Goal: Register for event/course

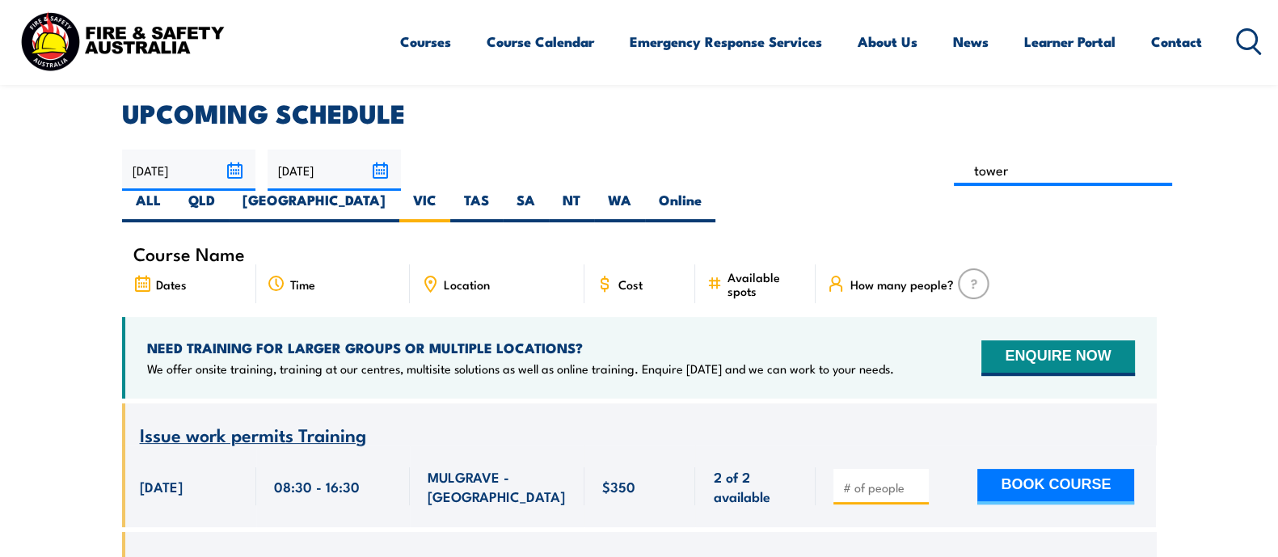
type input "Perform tower rescue Training (Electrical Stream)"
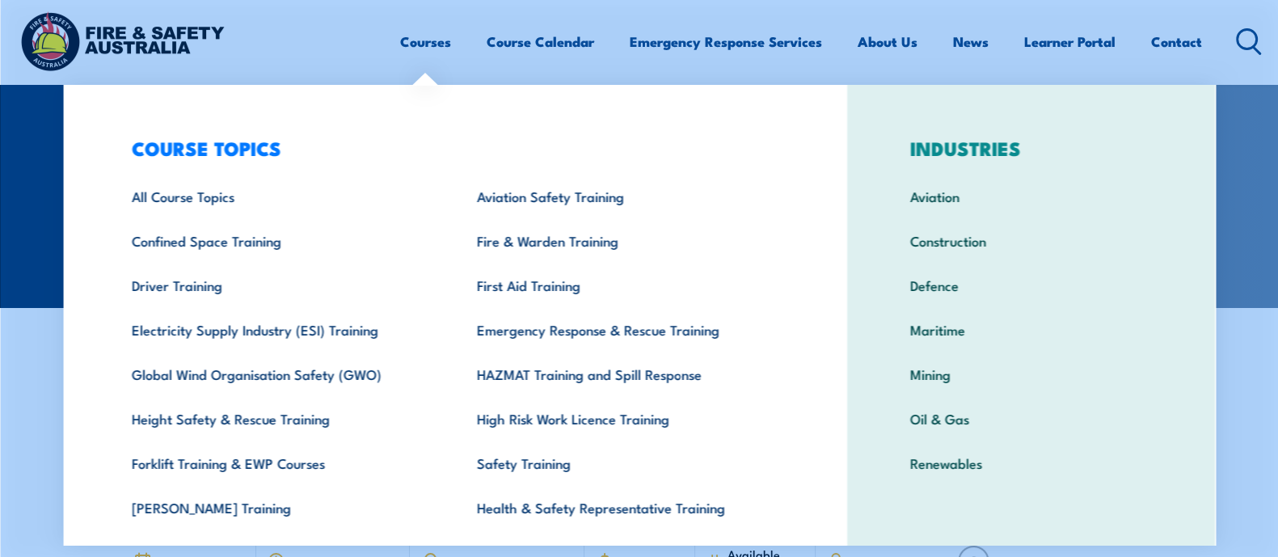
scroll to position [303, 0]
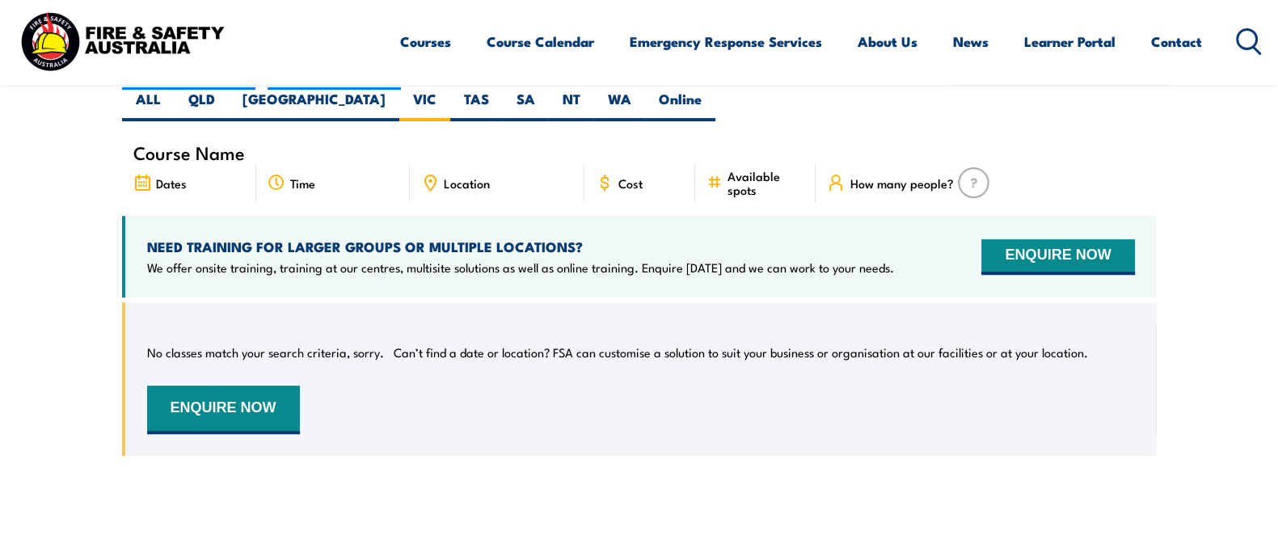
scroll to position [432, 0]
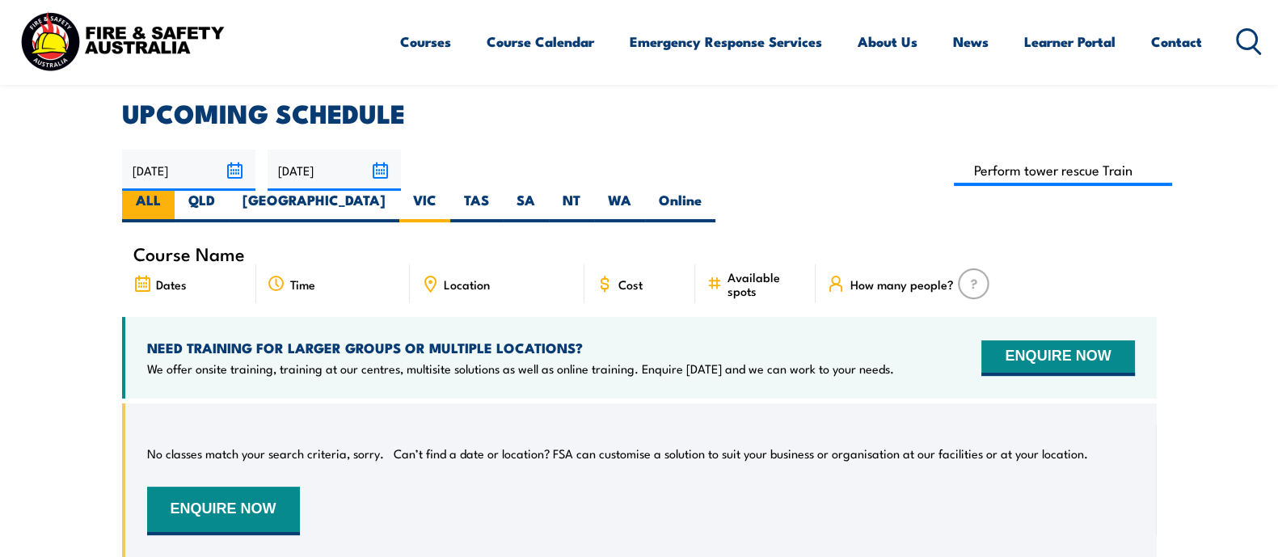
click at [175, 191] on label "ALL" at bounding box center [148, 207] width 53 height 32
click at [171, 191] on input "ALL" at bounding box center [166, 196] width 11 height 11
radio input "true"
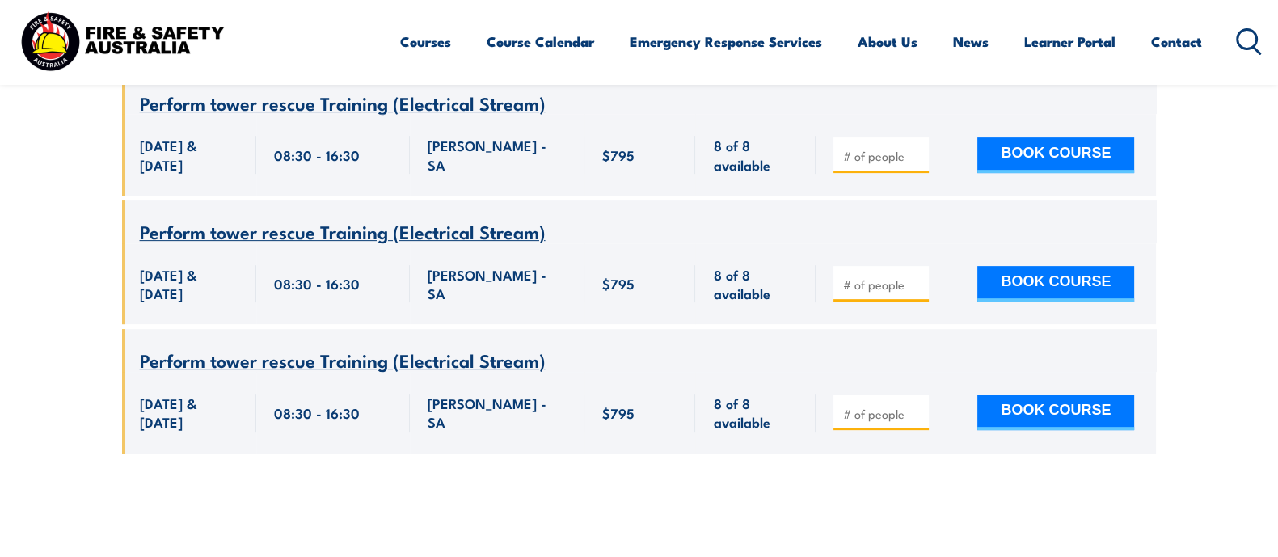
scroll to position [735, 0]
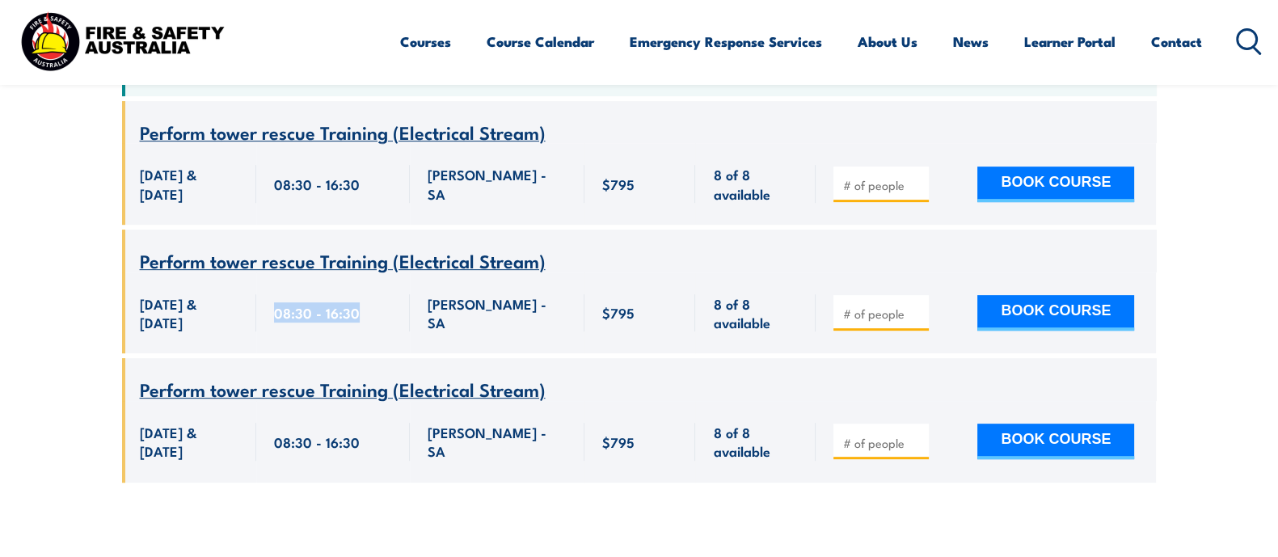
drag, startPoint x: 276, startPoint y: 293, endPoint x: 369, endPoint y: 291, distance: 93.0
click at [369, 294] on div "08:30 - 16:30" at bounding box center [333, 313] width 118 height 38
click at [1221, 259] on section "UPCOMING SCHEDULE 15/05/2025 31/12/2025" at bounding box center [639, 153] width 1278 height 708
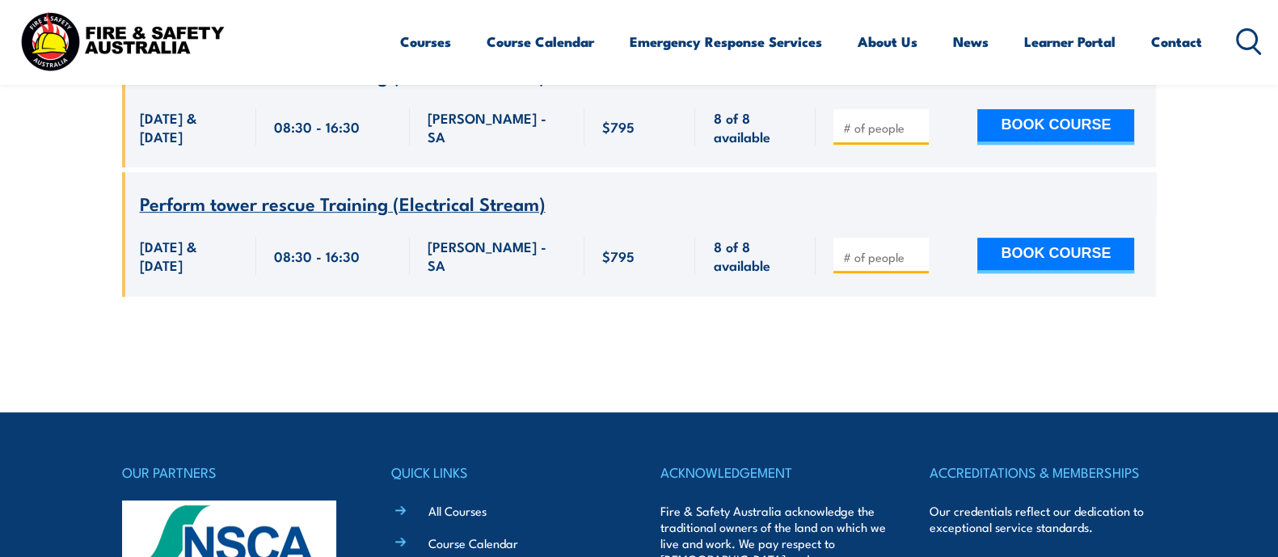
scroll to position [938, 0]
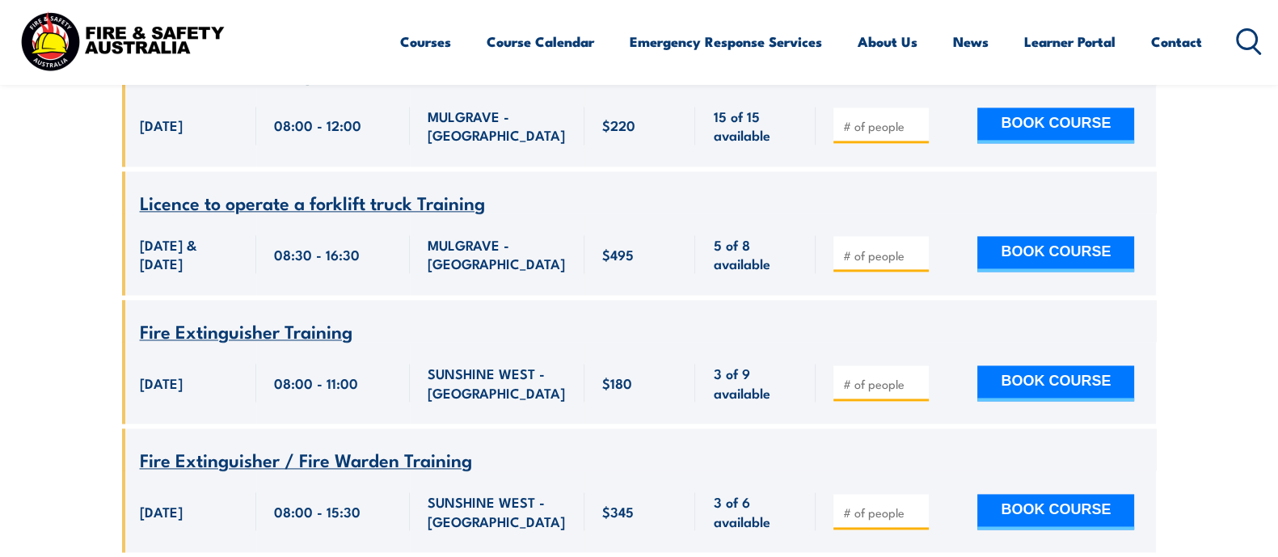
scroll to position [2756, 0]
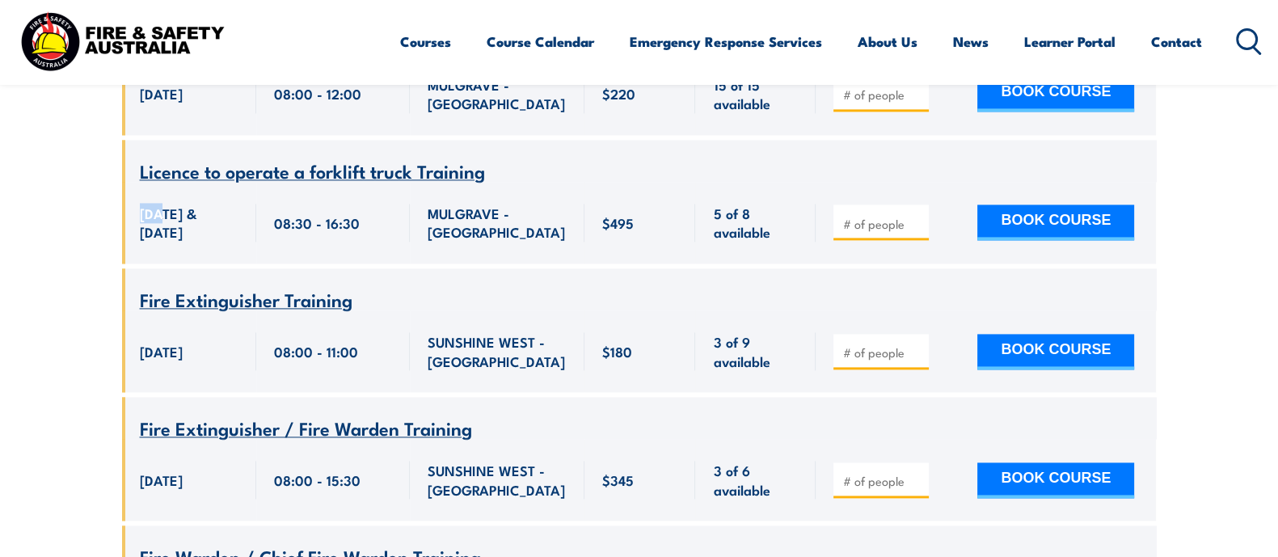
drag, startPoint x: 137, startPoint y: 209, endPoint x: 155, endPoint y: 209, distance: 17.8
click at [155, 209] on div "1 & 2 October 2025, 08:30:00 - 16:30:00 1 & 2 October 2025" at bounding box center [189, 223] width 134 height 82
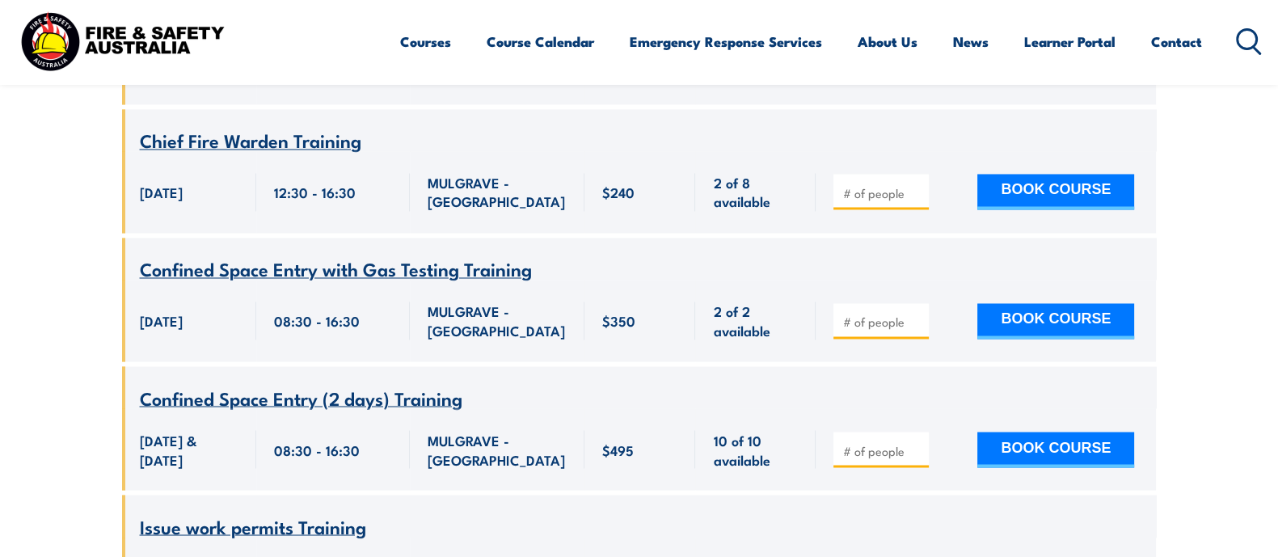
scroll to position [3464, 0]
